Goal: Complete application form

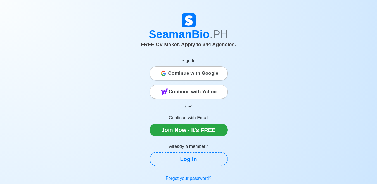
click at [199, 77] on span "Continue with Google" at bounding box center [193, 73] width 50 height 11
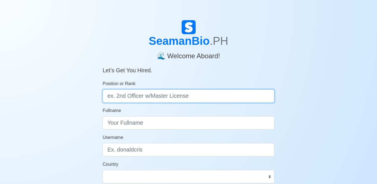
click at [168, 97] on input "Position or Rank" at bounding box center [189, 95] width 172 height 13
click at [178, 97] on input "Position or Rank" at bounding box center [189, 95] width 172 height 13
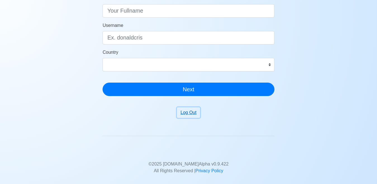
click at [185, 113] on button "Log Out" at bounding box center [188, 112] width 23 height 11
